Goal: Navigation & Orientation: Find specific page/section

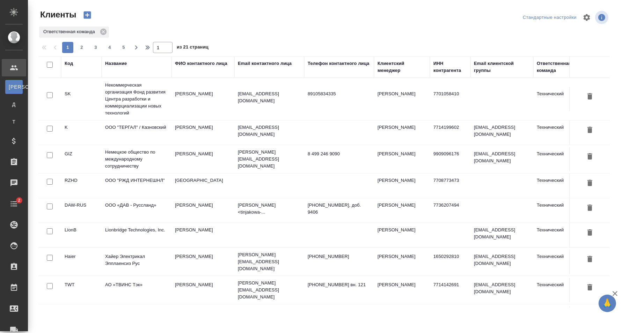
select select "RU"
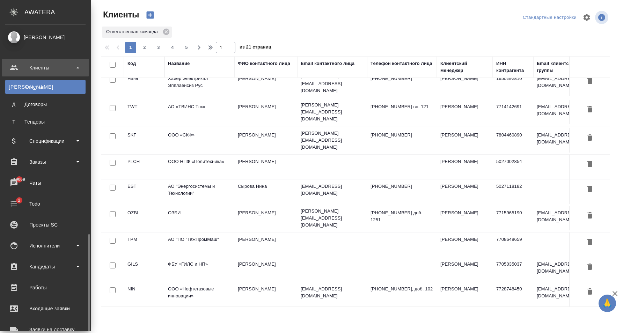
scroll to position [122, 0]
